Goal: Task Accomplishment & Management: Manage account settings

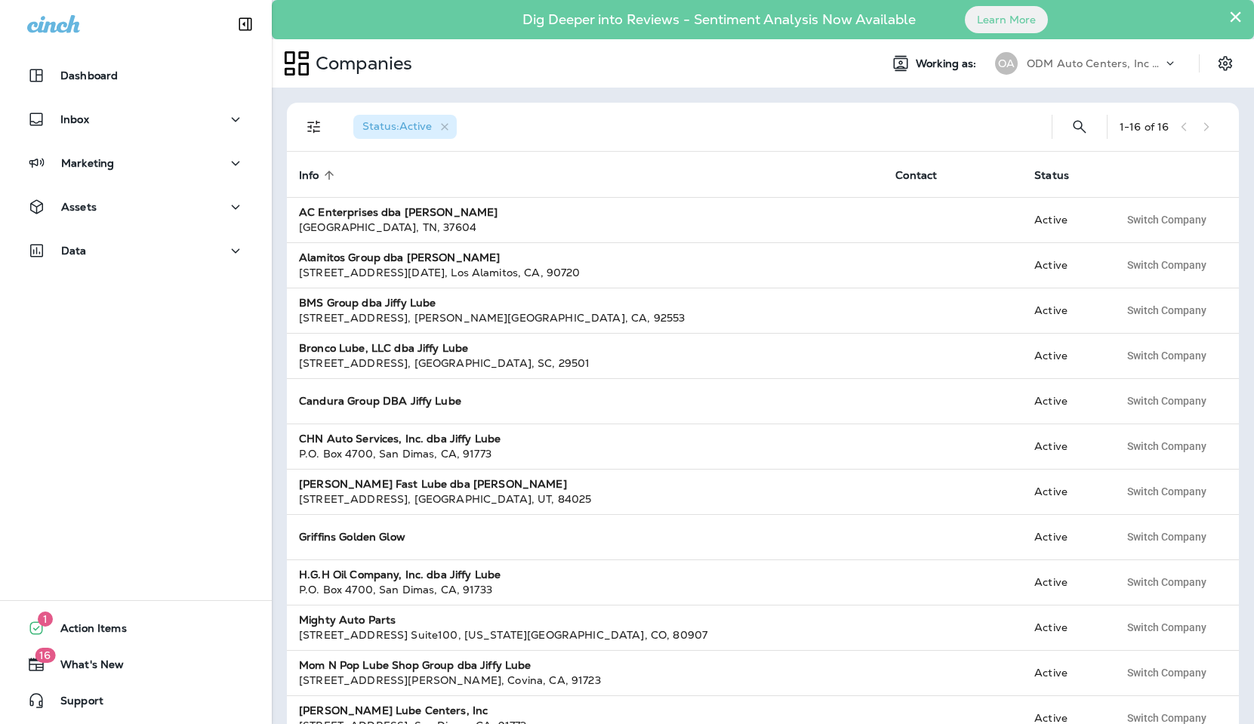
click at [1090, 56] on div "ODM Auto Centers, Inc DBA Jiffy Lube" at bounding box center [1094, 63] width 136 height 23
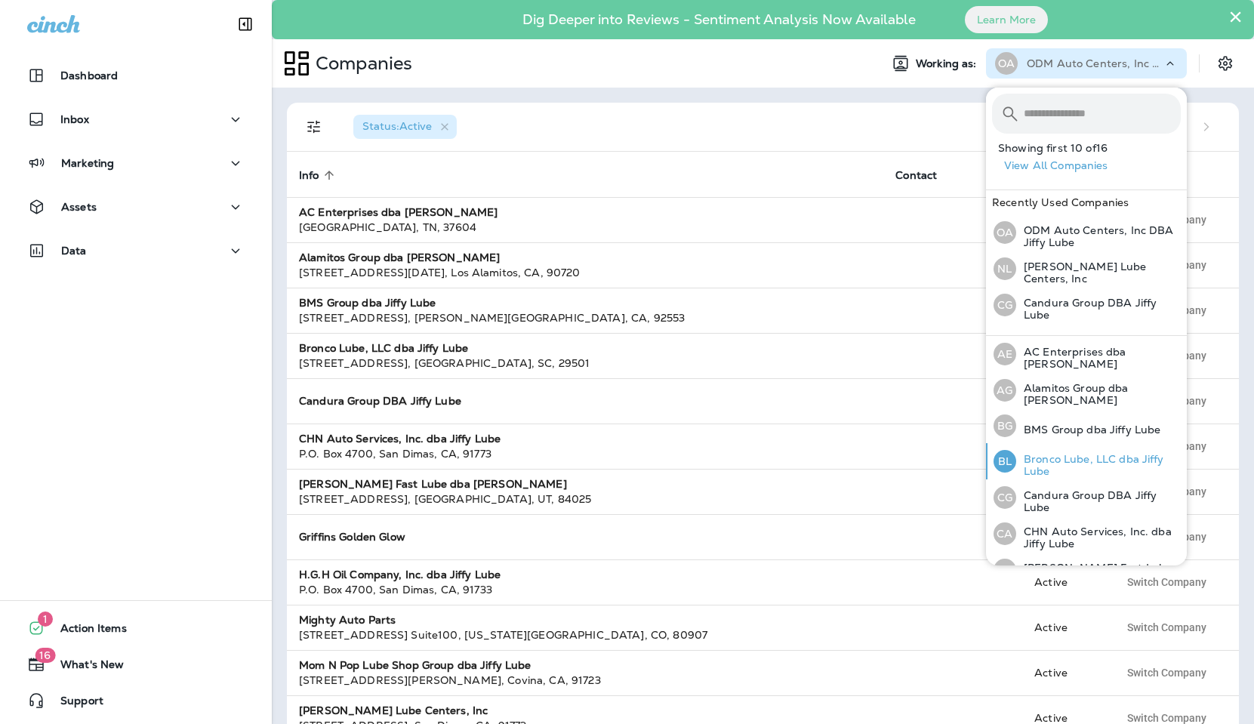
click at [1088, 459] on p "Bronco Lube, LLC dba Jiffy Lube" at bounding box center [1098, 465] width 165 height 24
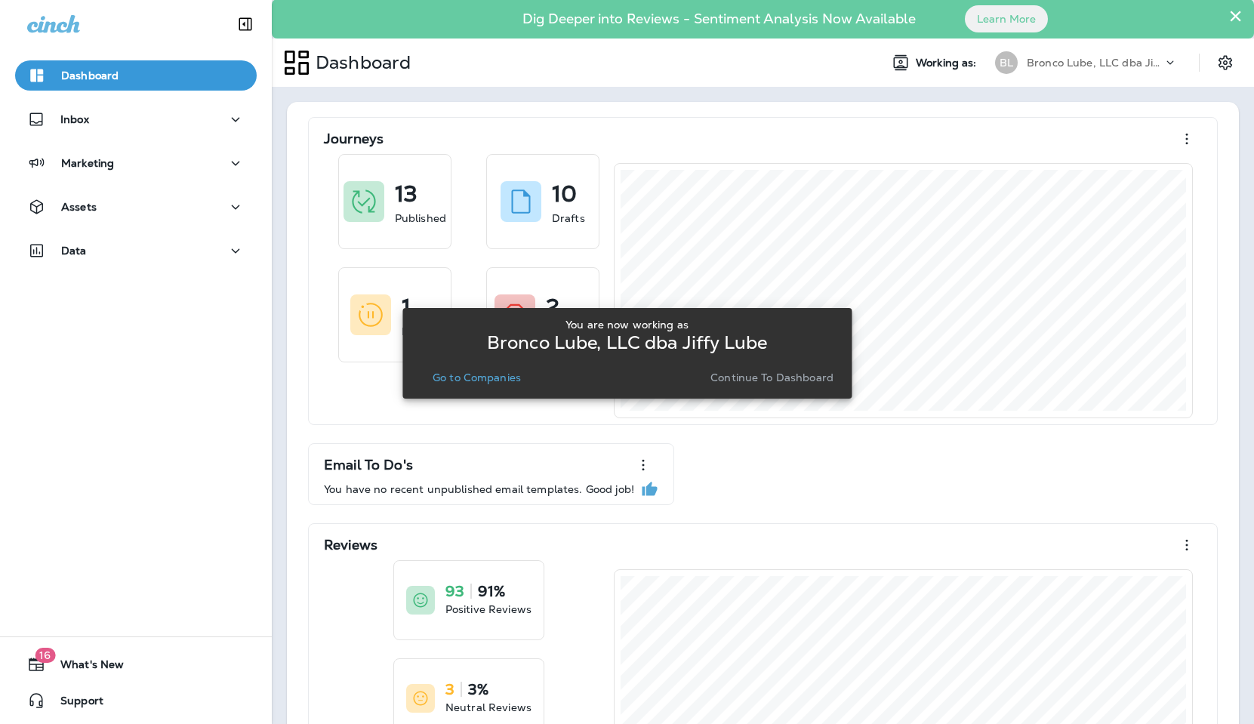
scroll to position [5, 0]
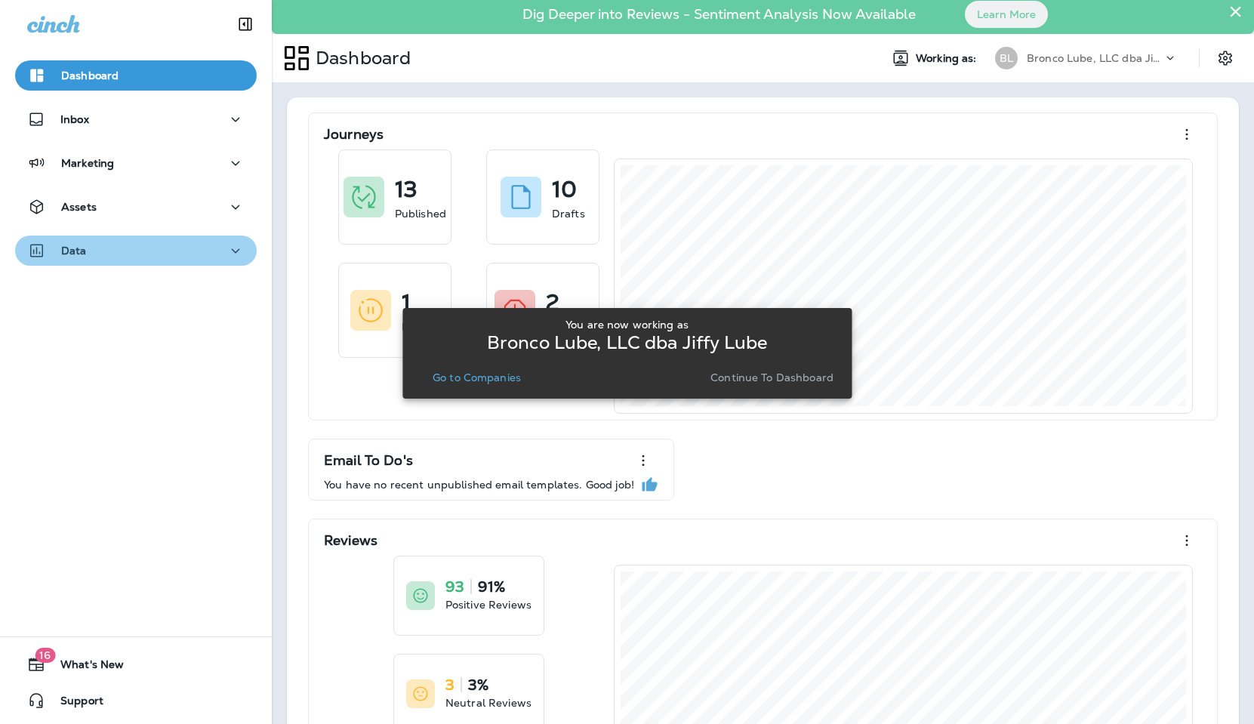
click at [84, 256] on p "Data" at bounding box center [74, 251] width 26 height 12
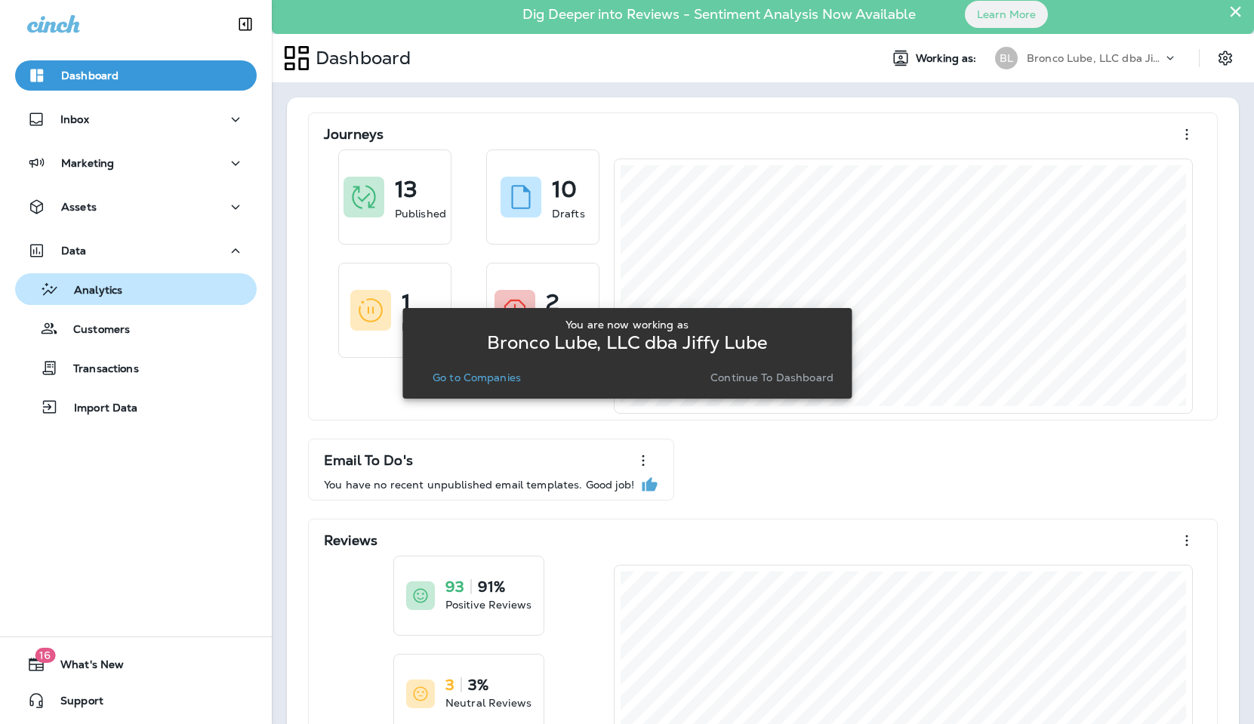
click at [140, 290] on div "Analytics" at bounding box center [135, 289] width 229 height 23
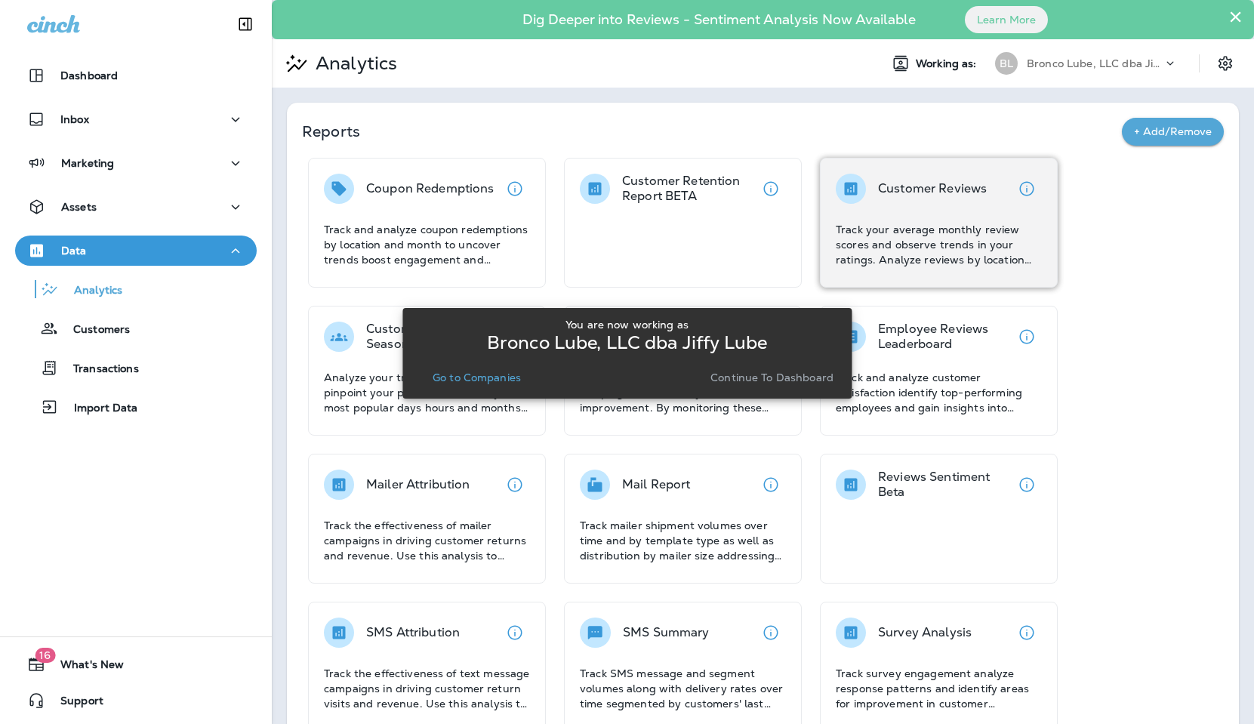
click at [949, 226] on p "Track your average monthly review scores and observe trends in your ratings. An…" at bounding box center [939, 244] width 206 height 45
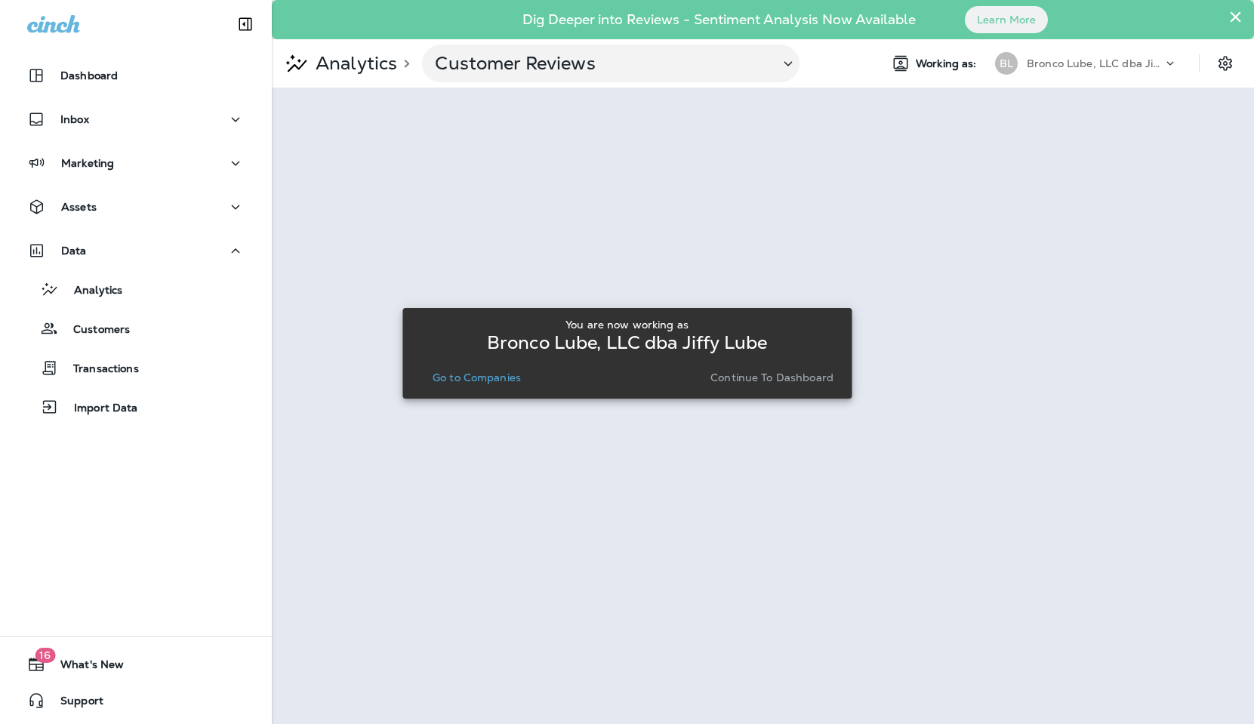
click at [462, 375] on p "Go to Companies" at bounding box center [476, 377] width 88 height 12
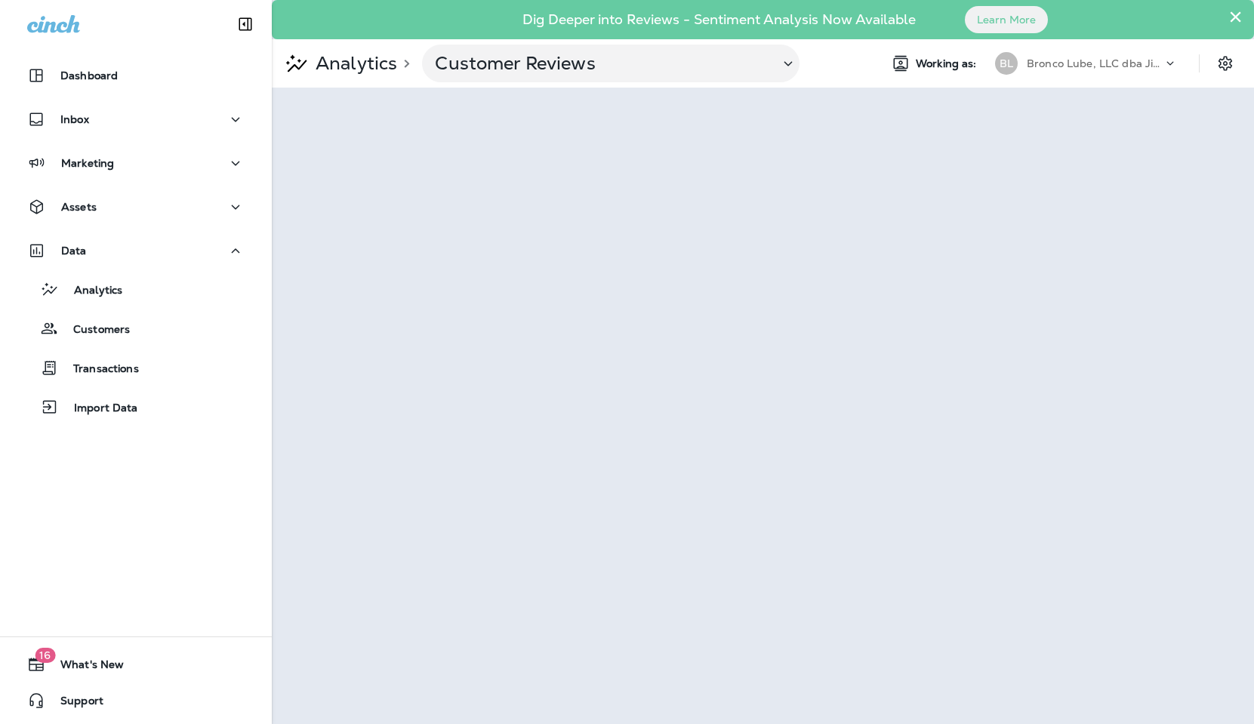
click at [97, 135] on div "Inbox" at bounding box center [136, 123] width 272 height 38
click at [100, 118] on div "Inbox" at bounding box center [135, 119] width 217 height 19
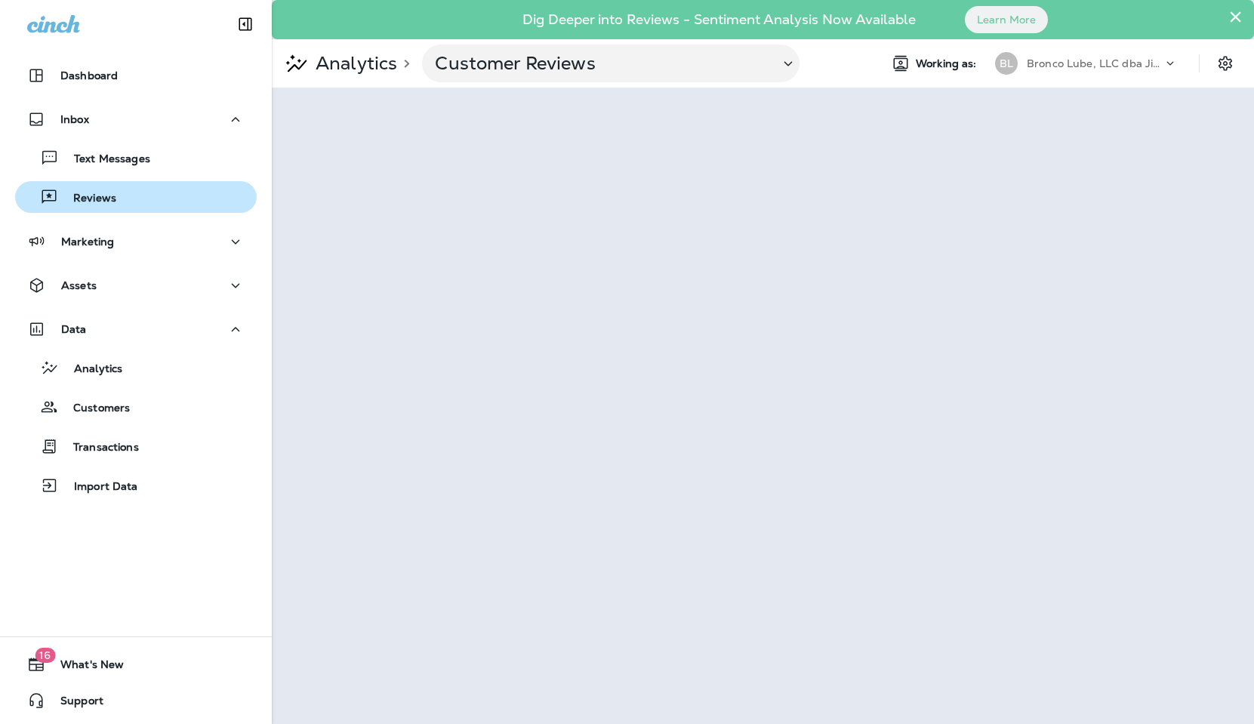
click at [118, 199] on div "Reviews" at bounding box center [135, 197] width 229 height 23
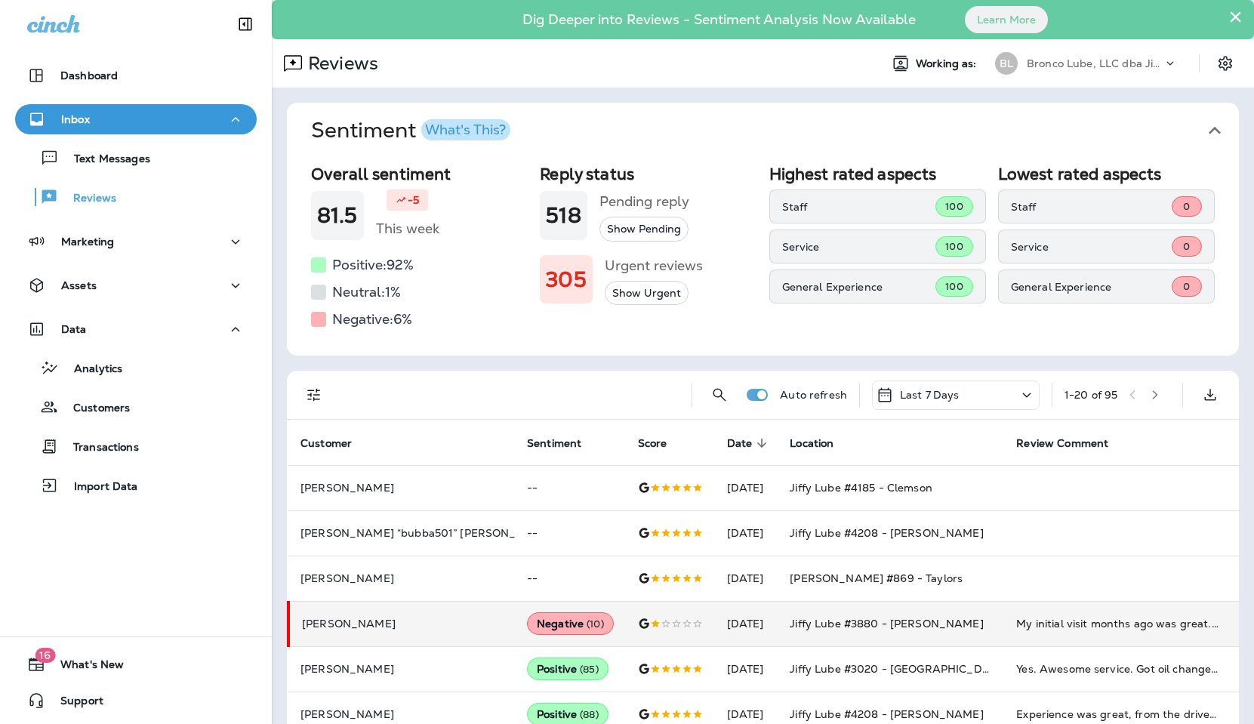
click at [1004, 635] on td "My initial visit months ago was great. [DATE] was not good at all. Initial pric…" at bounding box center [1117, 623] width 226 height 45
